Goal: Transaction & Acquisition: Purchase product/service

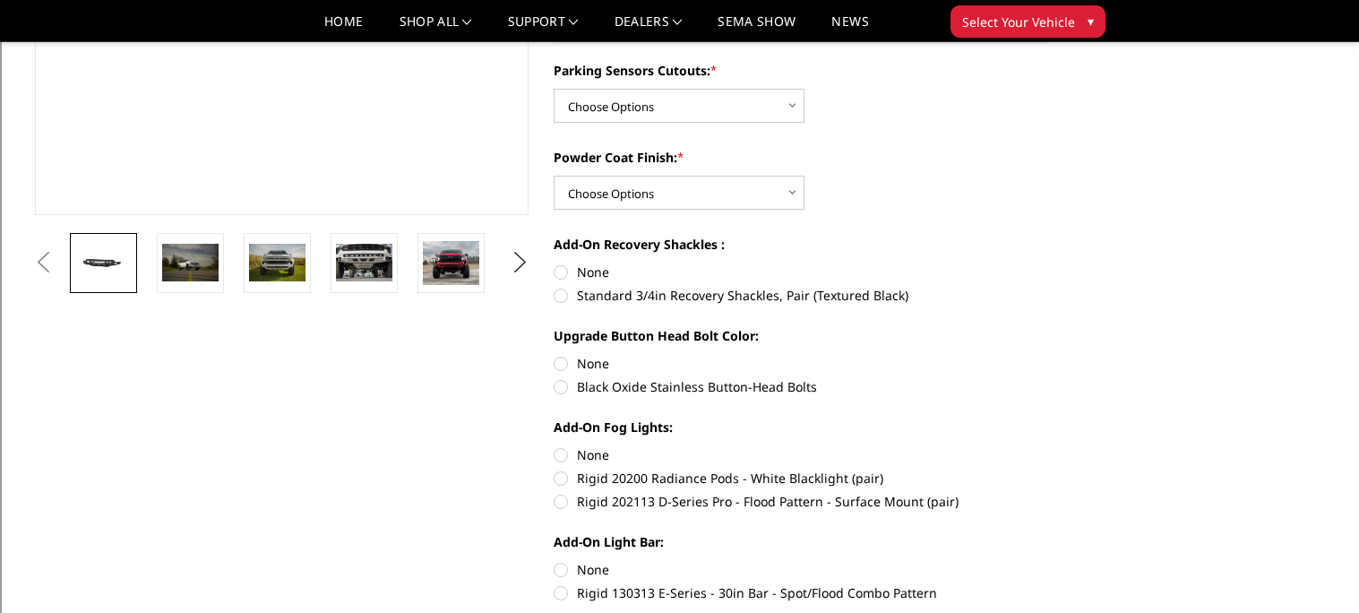
scroll to position [399, 0]
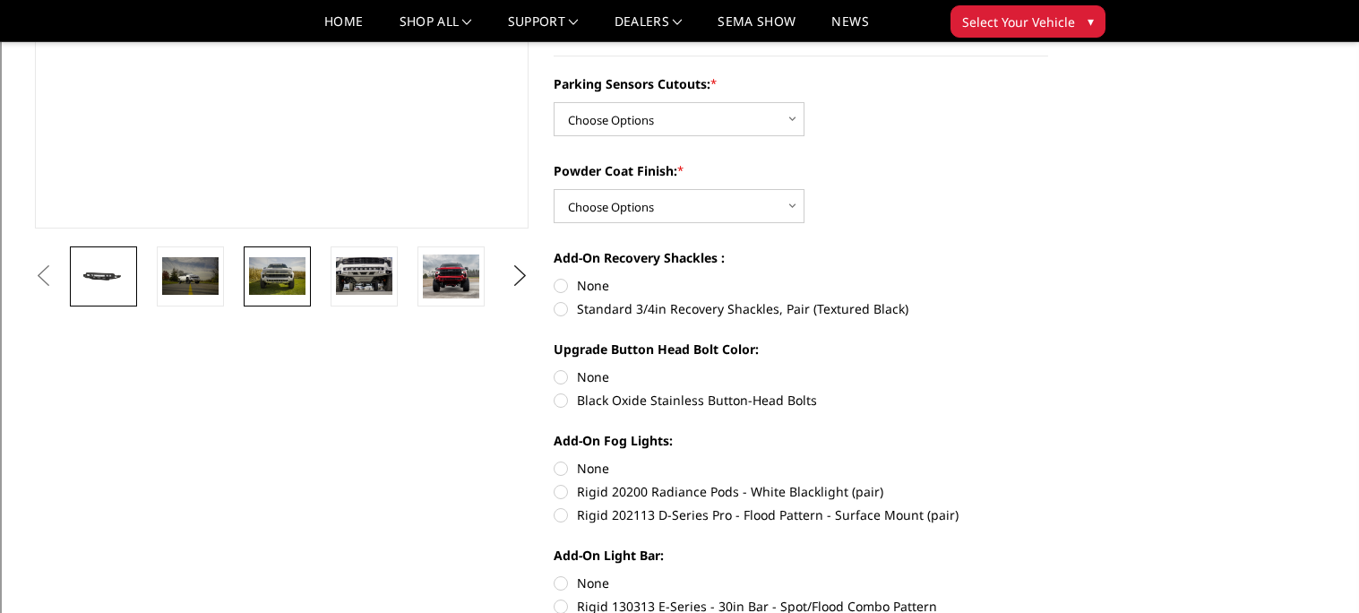
click at [286, 278] on img at bounding box center [277, 276] width 56 height 38
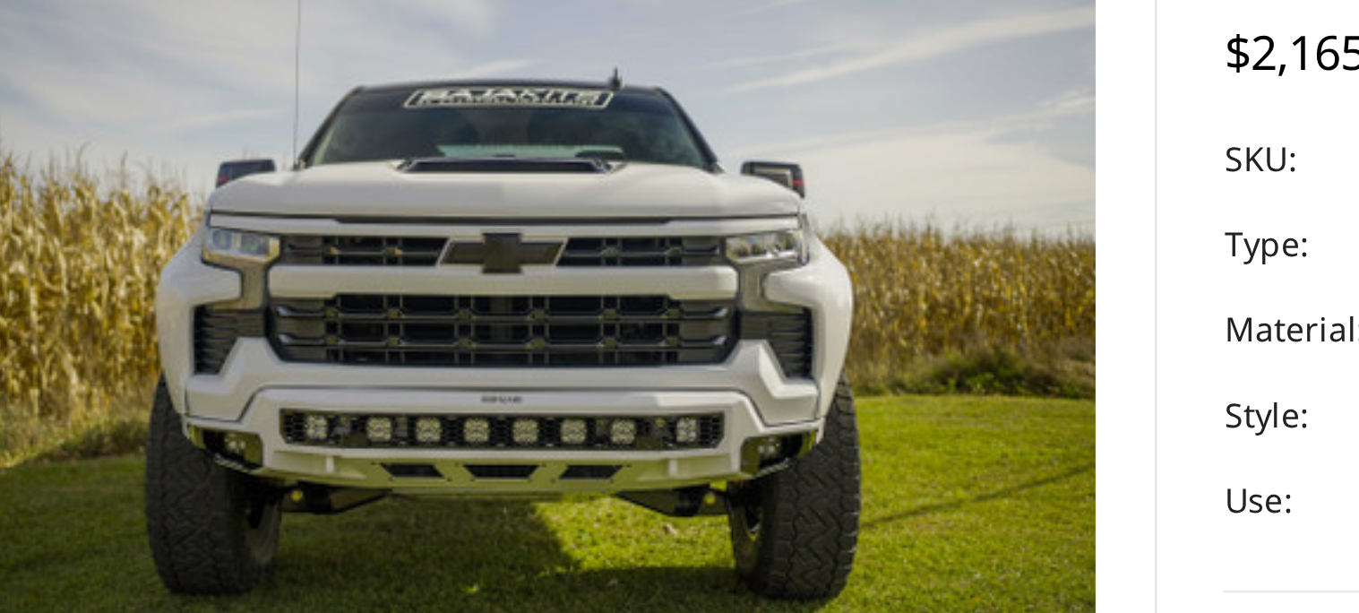
scroll to position [53, 0]
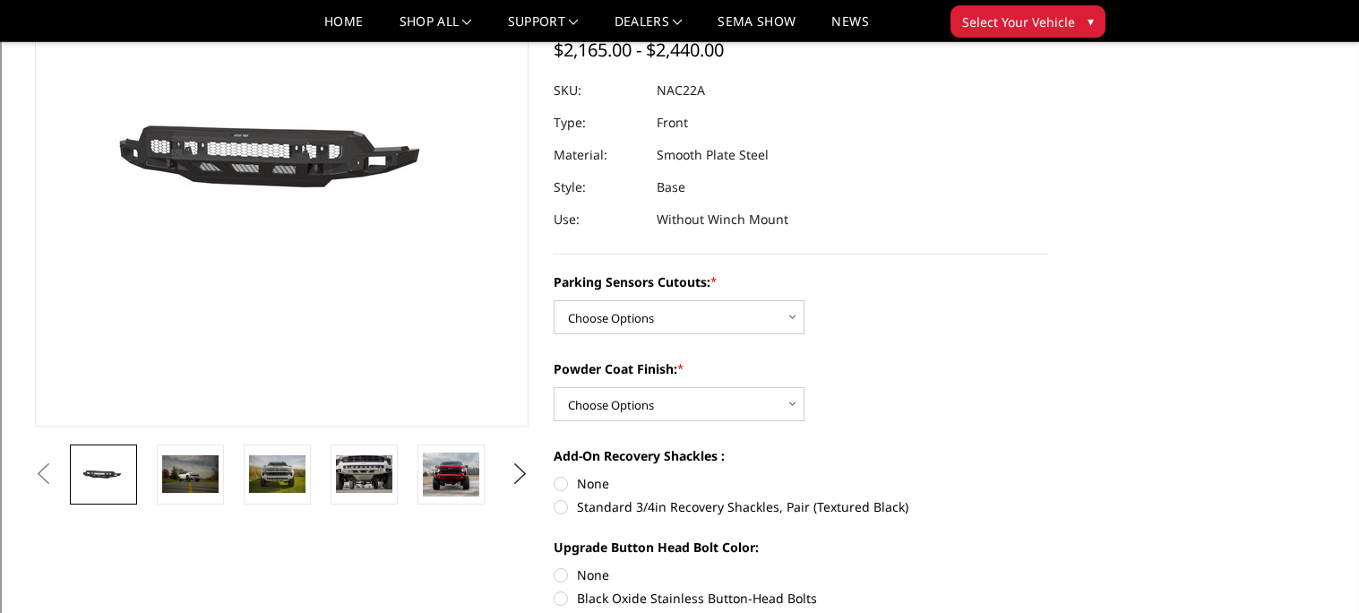
scroll to position [204, 0]
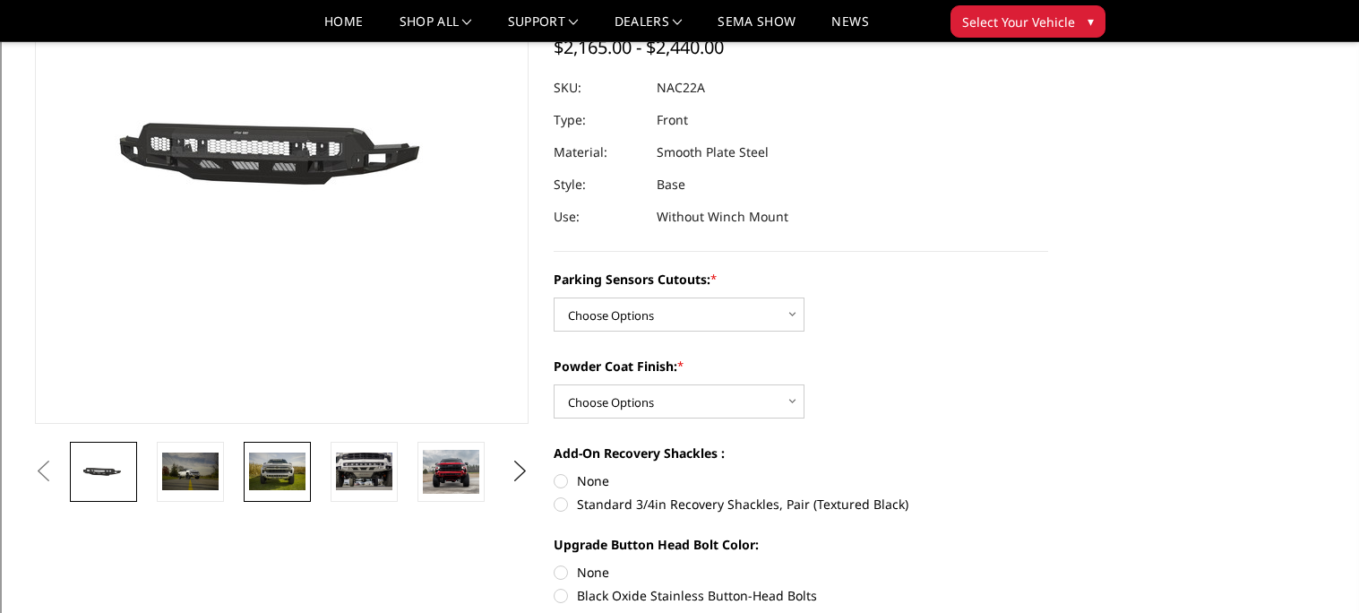
click at [246, 464] on link at bounding box center [277, 472] width 67 height 60
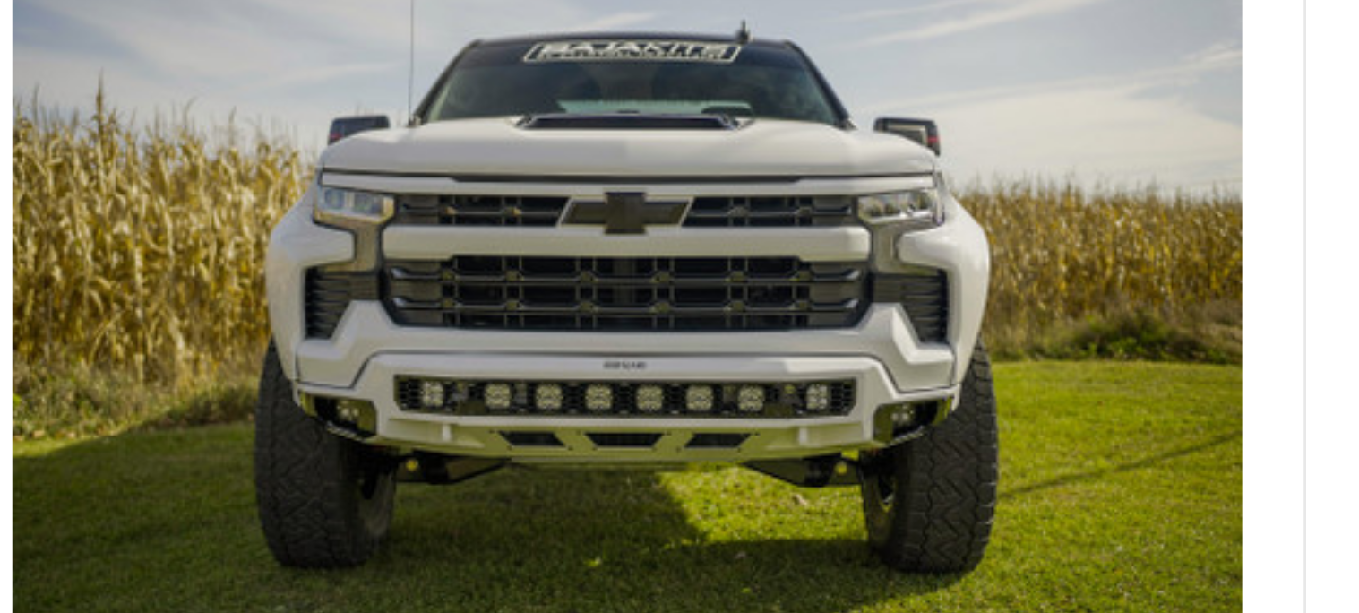
scroll to position [53, 0]
